Goal: Navigation & Orientation: Find specific page/section

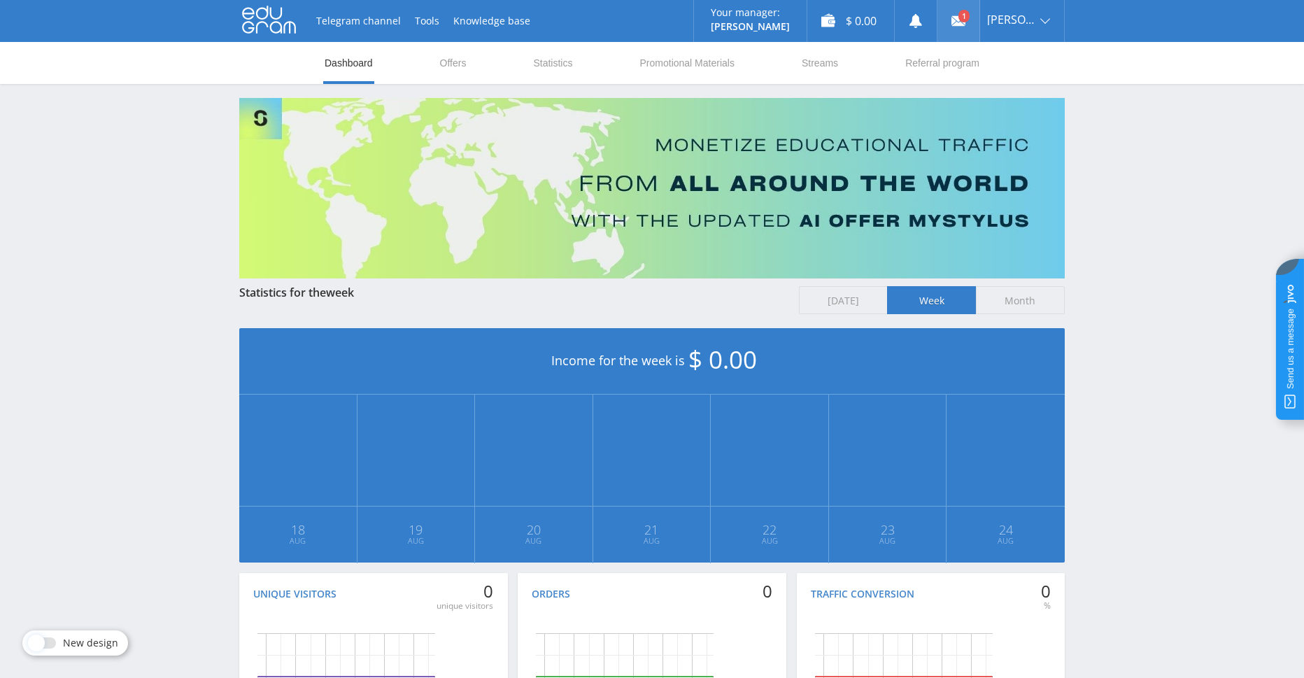
click at [965, 22] on use at bounding box center [958, 21] width 14 height 10
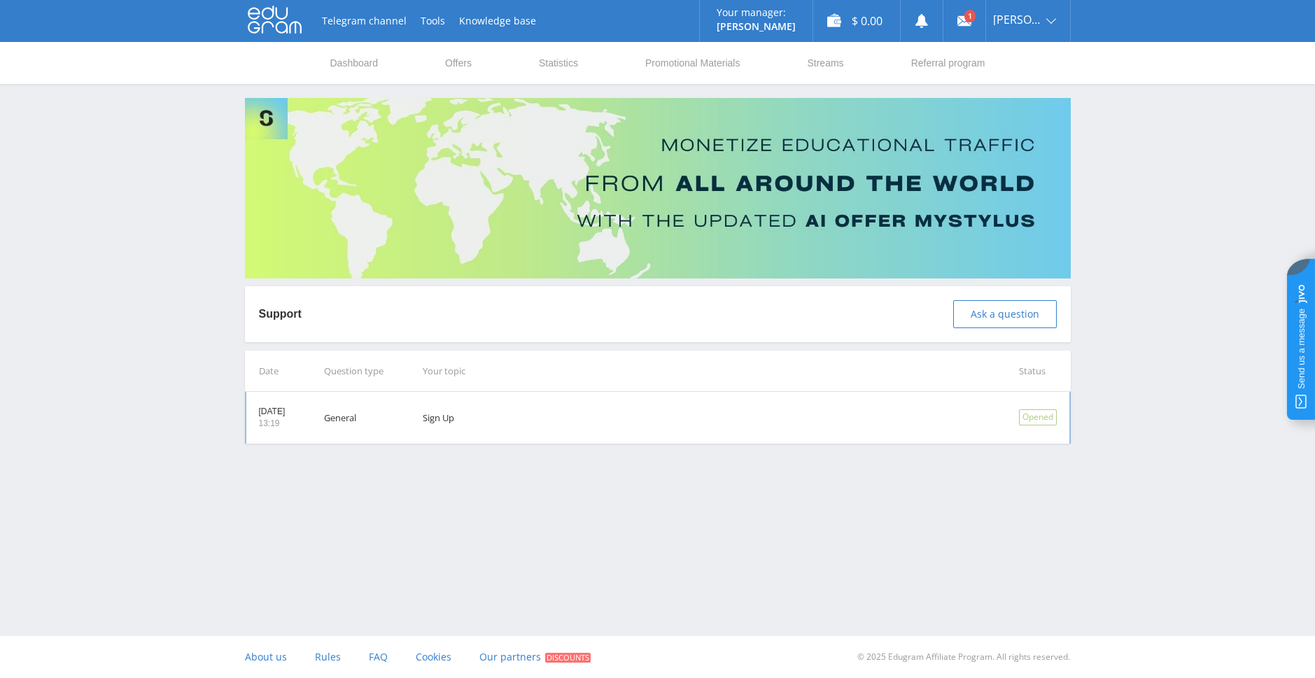
click at [364, 420] on td "General" at bounding box center [353, 418] width 99 height 52
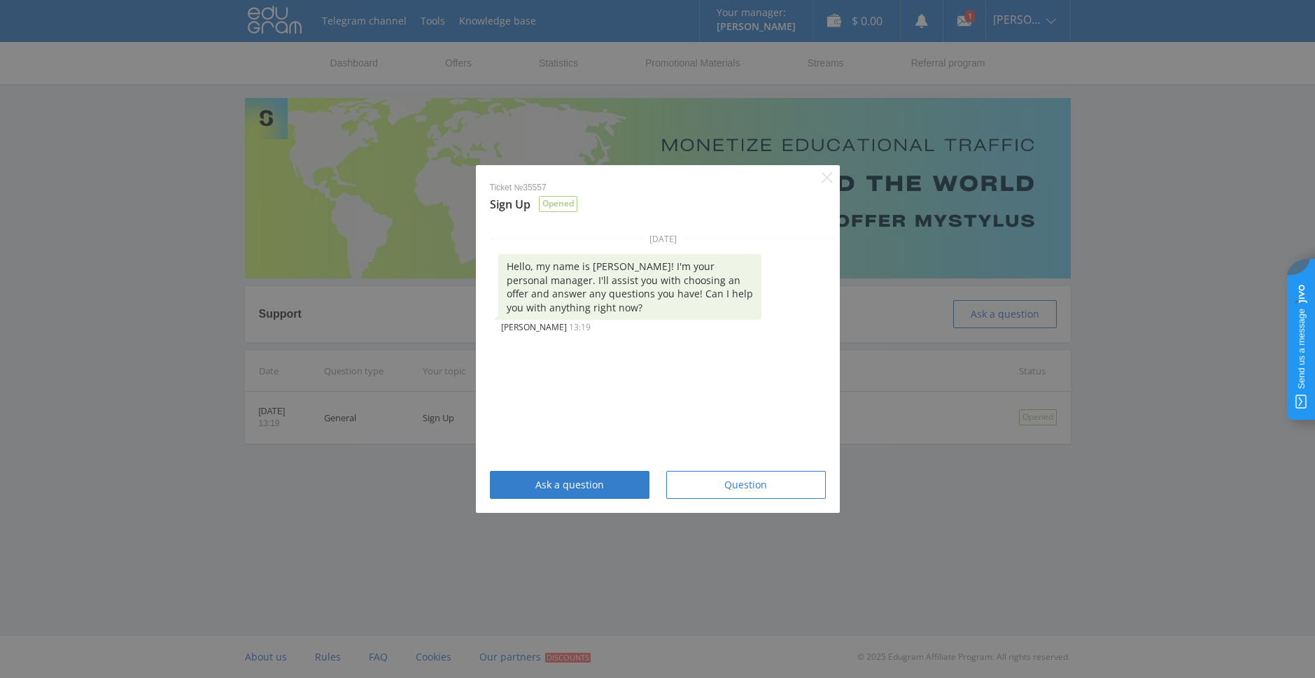
click at [892, 510] on div "Ticket №35557 Sign Up Opened August 25, 2025 Hello, my name is Alex! I'm your p…" at bounding box center [657, 339] width 1315 height 678
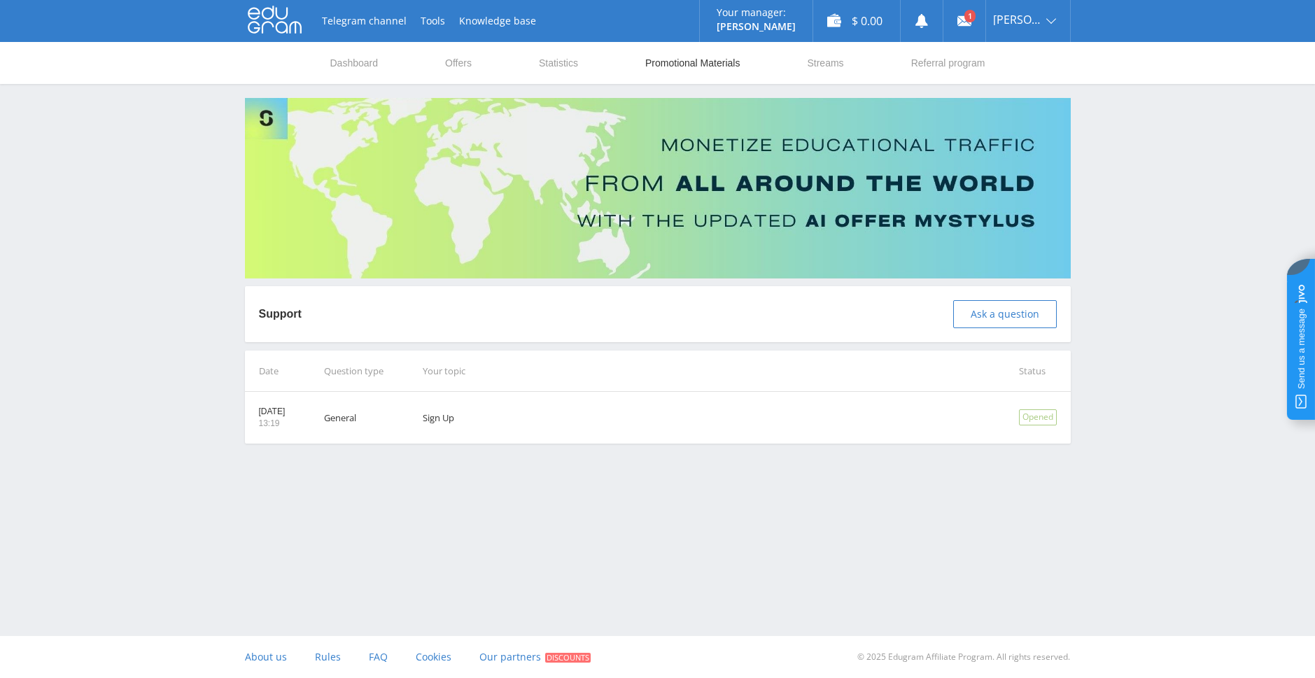
click at [698, 69] on link "Promotional Materials" at bounding box center [692, 63] width 97 height 42
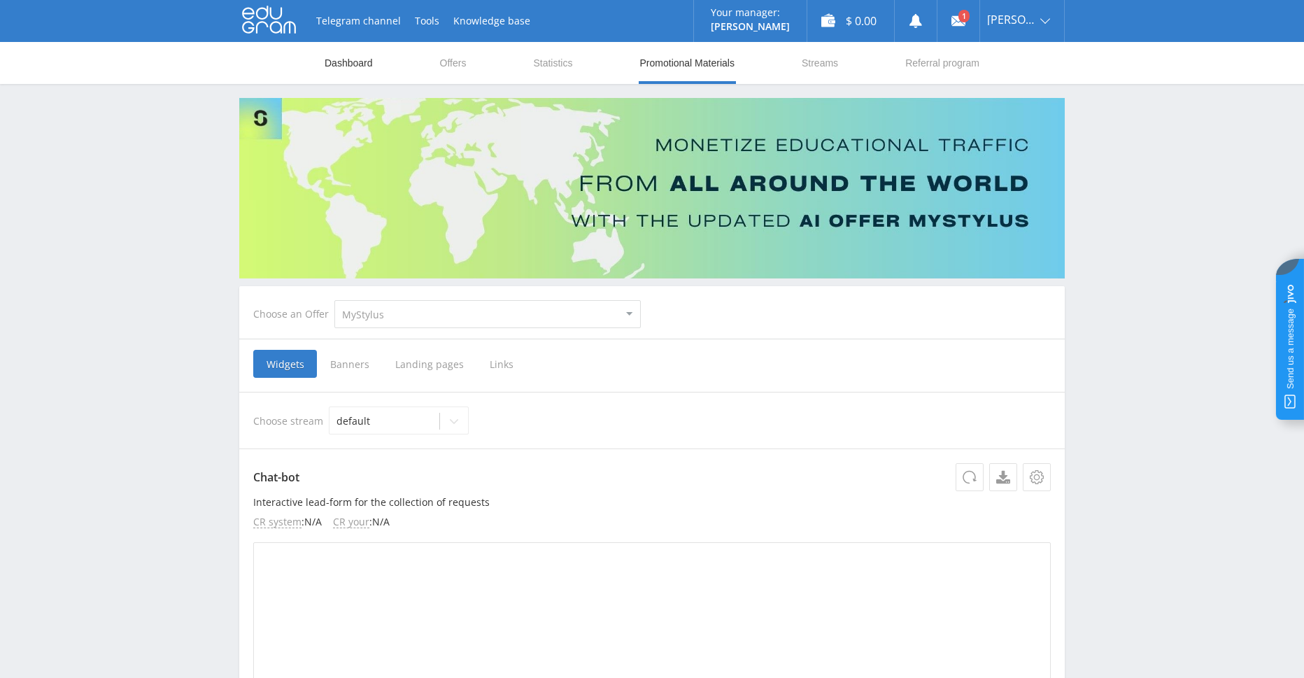
click at [369, 64] on link "Dashboard" at bounding box center [348, 63] width 51 height 42
